Goal: Task Accomplishment & Management: Complete application form

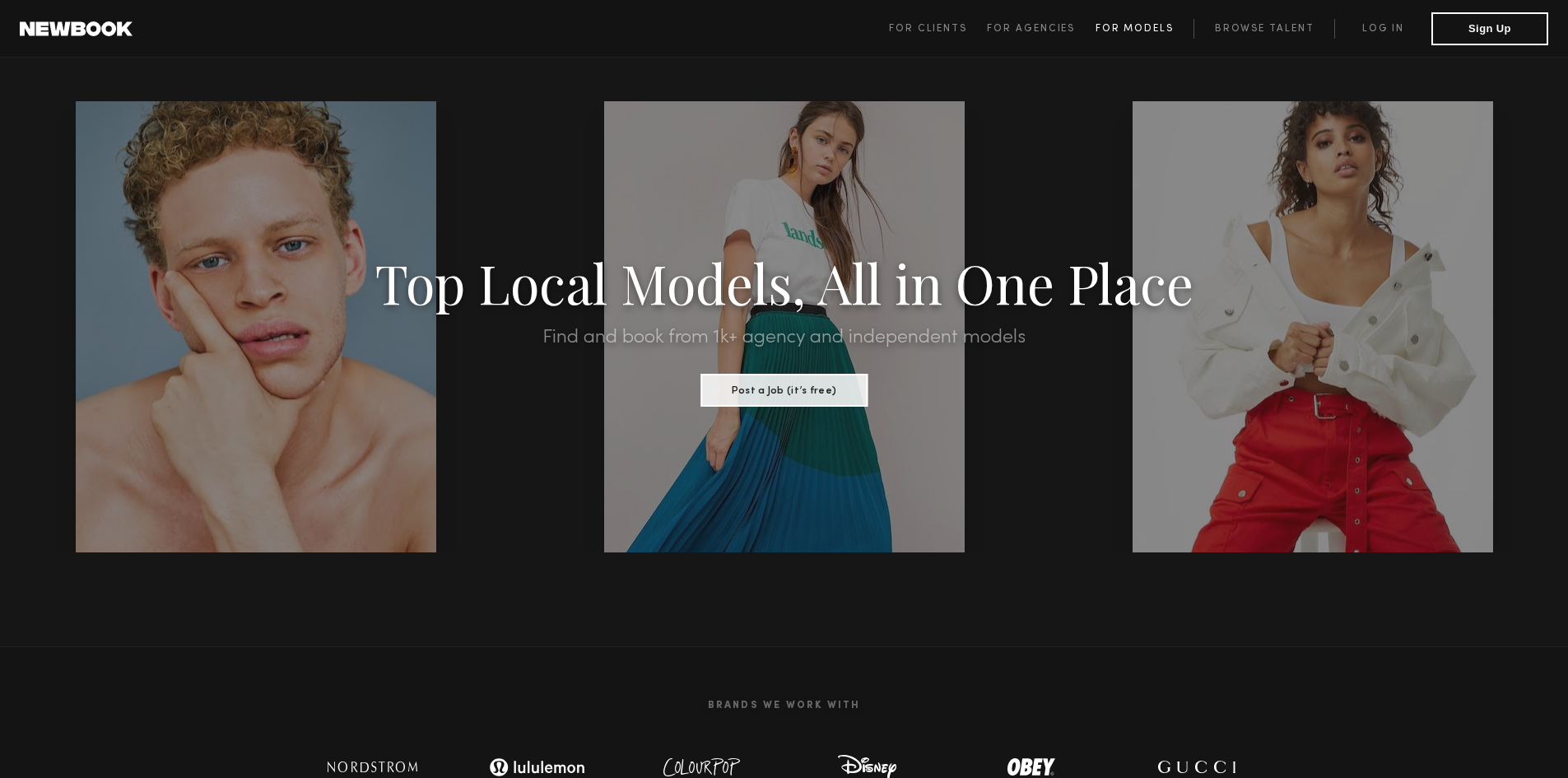
click at [1131, 31] on span "For Models" at bounding box center [1134, 29] width 78 height 10
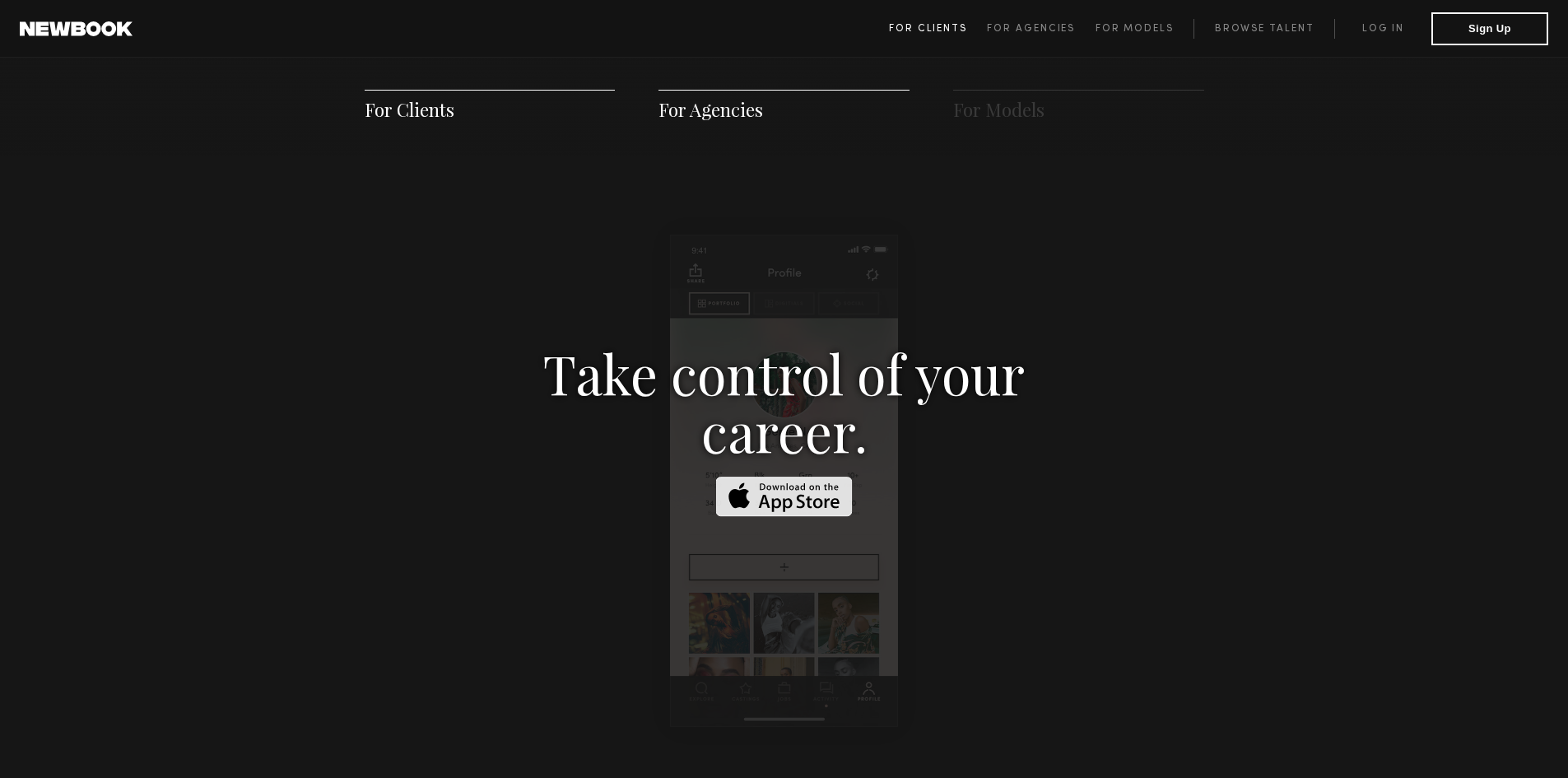
click at [929, 31] on span "For Clients" at bounding box center [928, 29] width 78 height 10
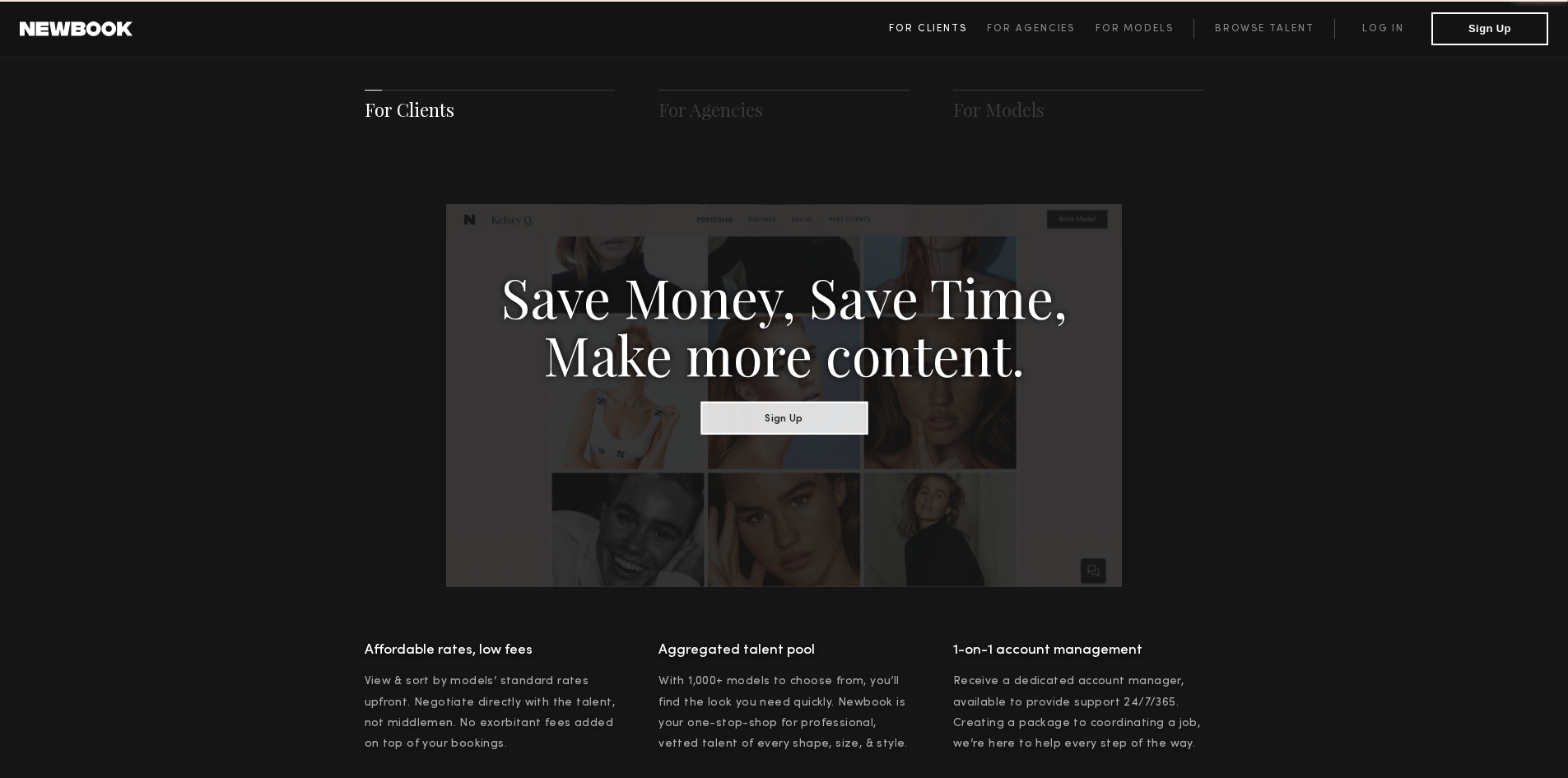
scroll to position [823, 0]
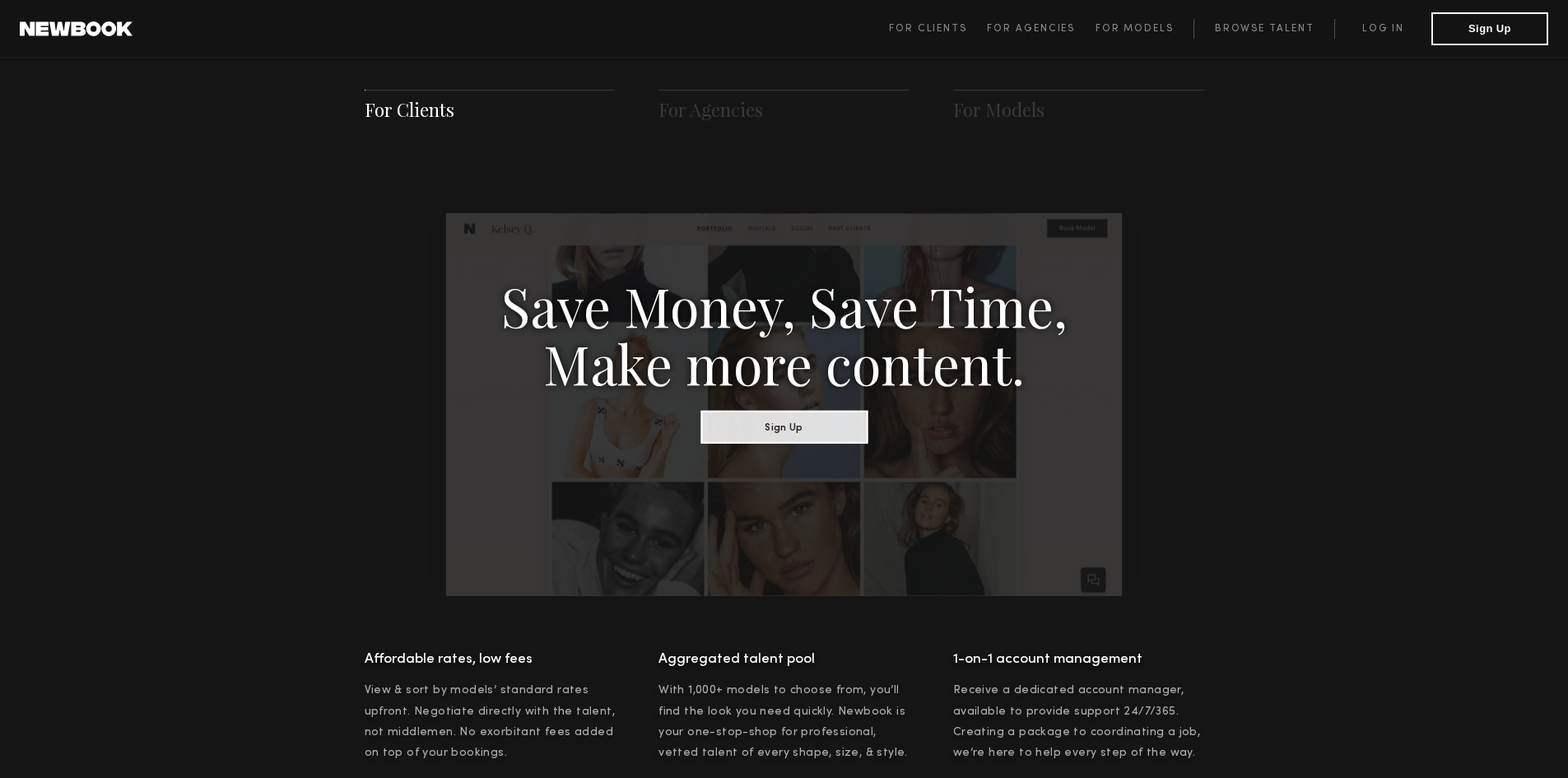
click at [388, 112] on span "For Clients" at bounding box center [410, 109] width 90 height 24
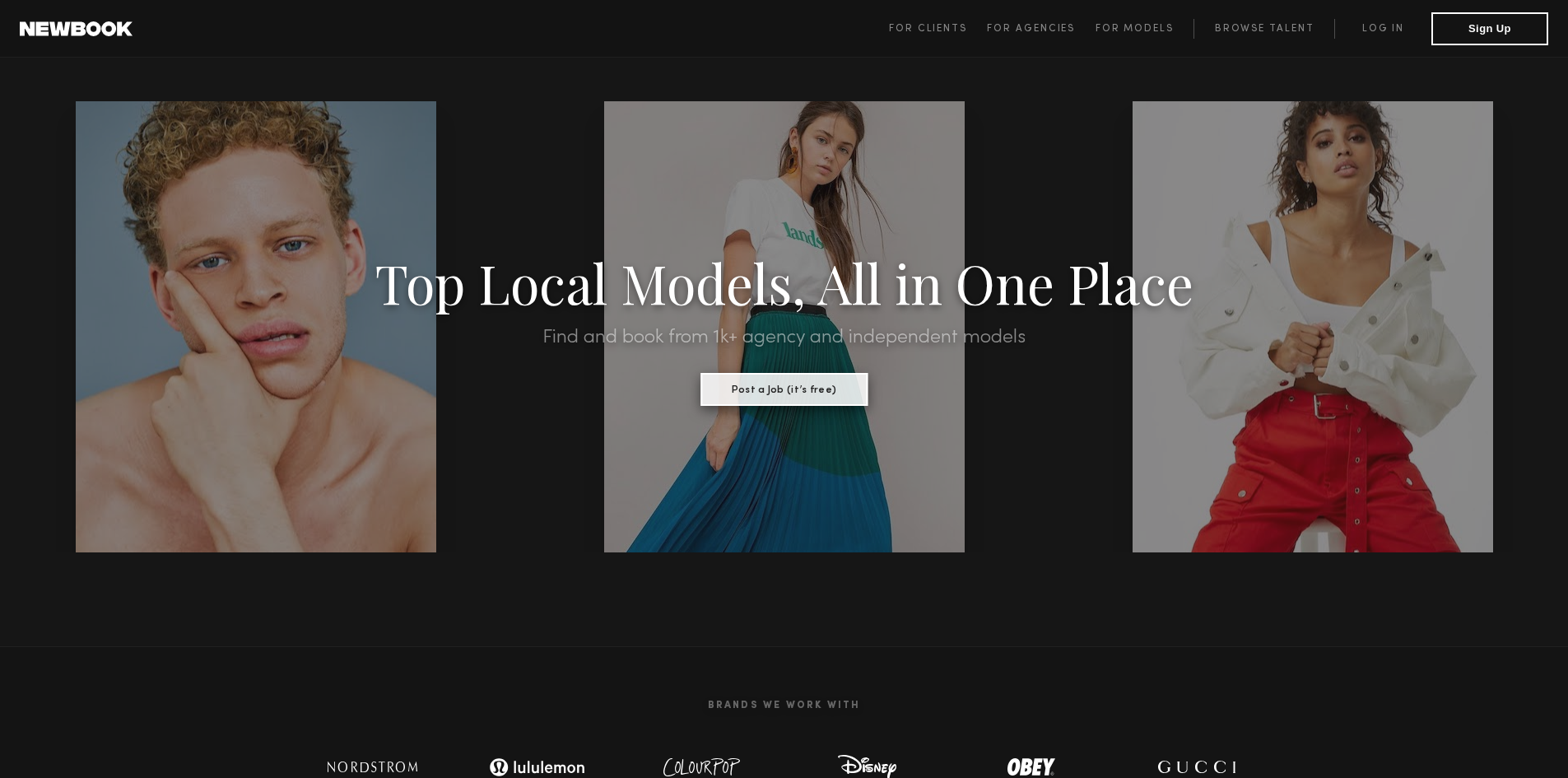
click at [808, 386] on button "Post a Job (it’s free)" at bounding box center [784, 389] width 167 height 33
